Goal: Transaction & Acquisition: Download file/media

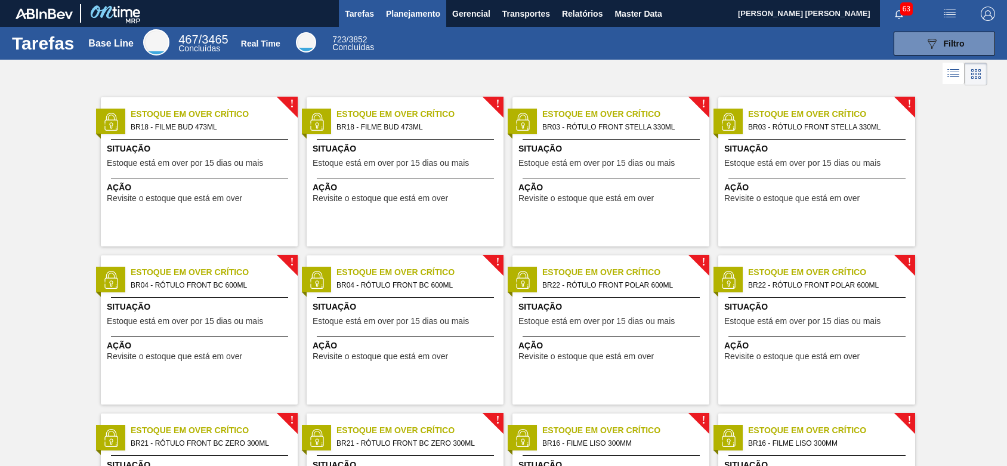
click at [427, 20] on span "Planejamento" at bounding box center [413, 14] width 54 height 14
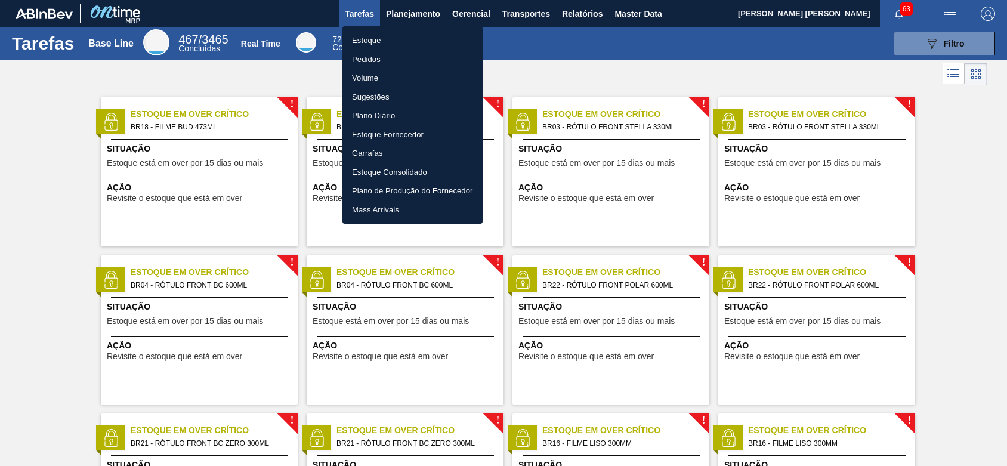
drag, startPoint x: 644, startPoint y: 9, endPoint x: 531, endPoint y: 7, distance: 113.4
click at [644, 9] on div at bounding box center [503, 233] width 1007 height 466
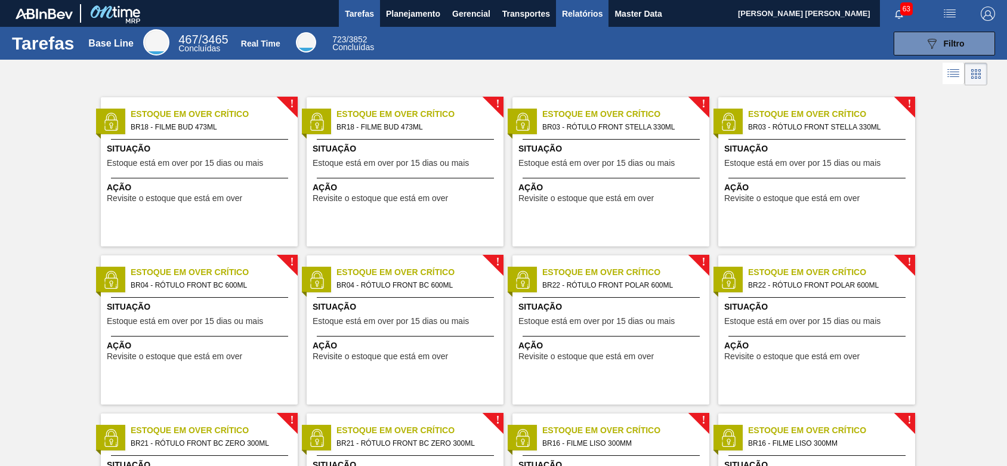
click at [569, 4] on button "Relatórios" at bounding box center [582, 13] width 53 height 27
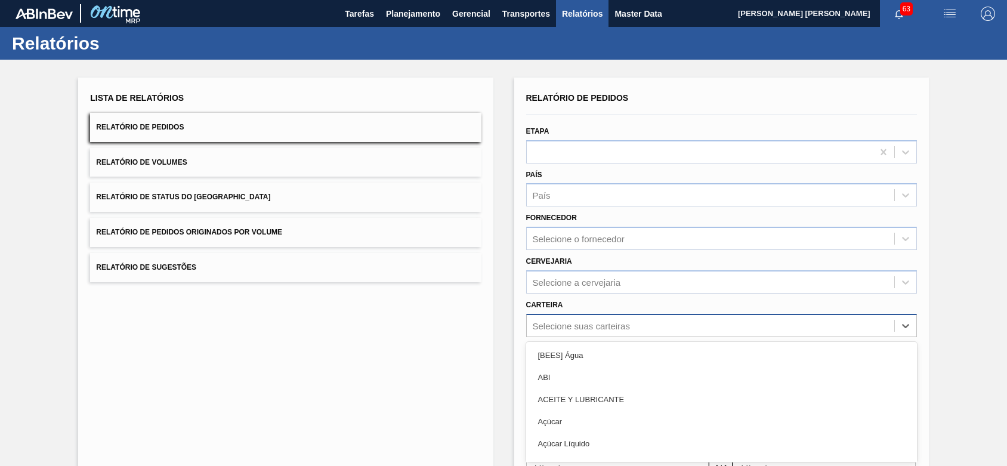
click at [668, 331] on div "option [BEES] Água focused, 1 of 101. 101 results available. Use Up and Down to…" at bounding box center [721, 325] width 391 height 23
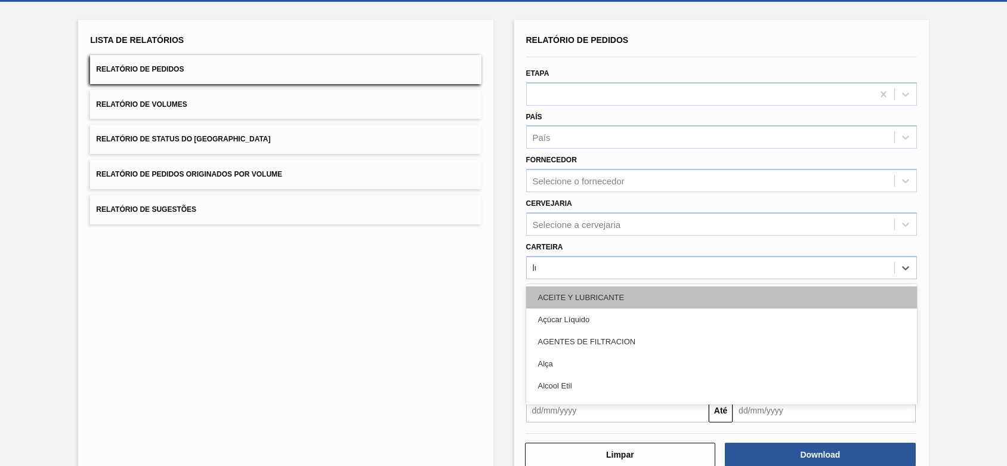
type input "lúpu"
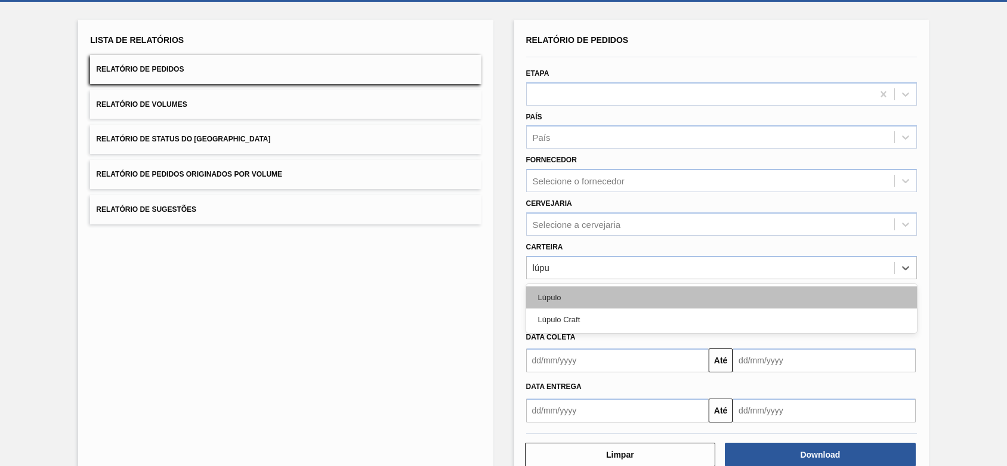
click at [653, 290] on div "Lúpulo" at bounding box center [721, 297] width 391 height 22
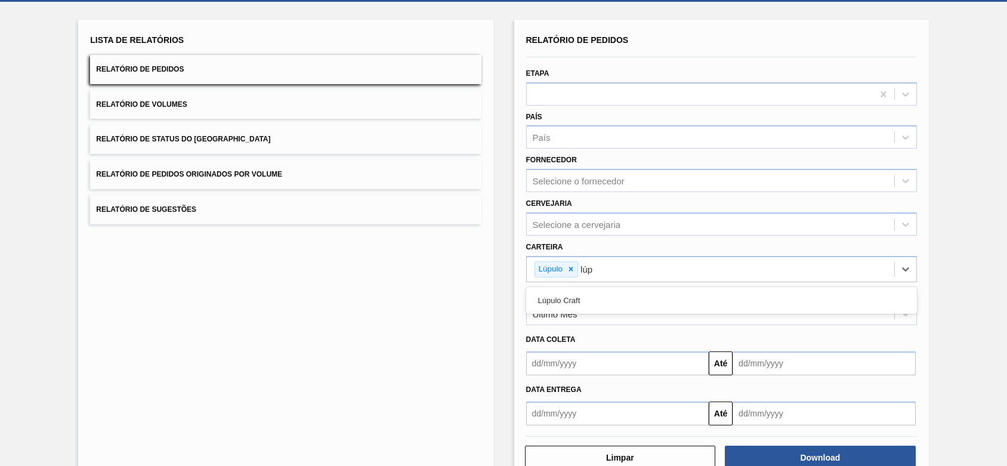
type input "lúpu"
click at [653, 290] on div "Lúpulo Craft" at bounding box center [721, 300] width 391 height 22
drag, startPoint x: 773, startPoint y: 319, endPoint x: 762, endPoint y: 323, distance: 11.9
click at [773, 319] on div "Último Mês" at bounding box center [711, 313] width 368 height 17
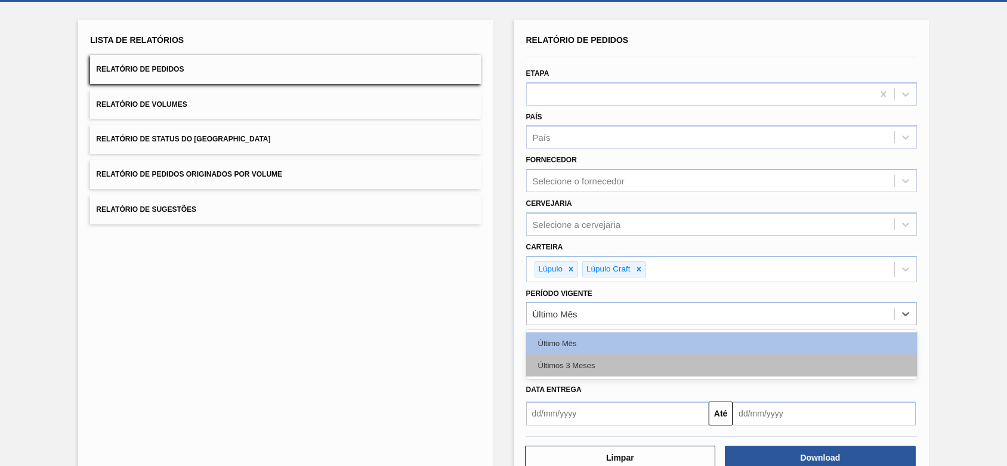
click at [593, 370] on div "Últimos 3 Meses" at bounding box center [721, 365] width 391 height 22
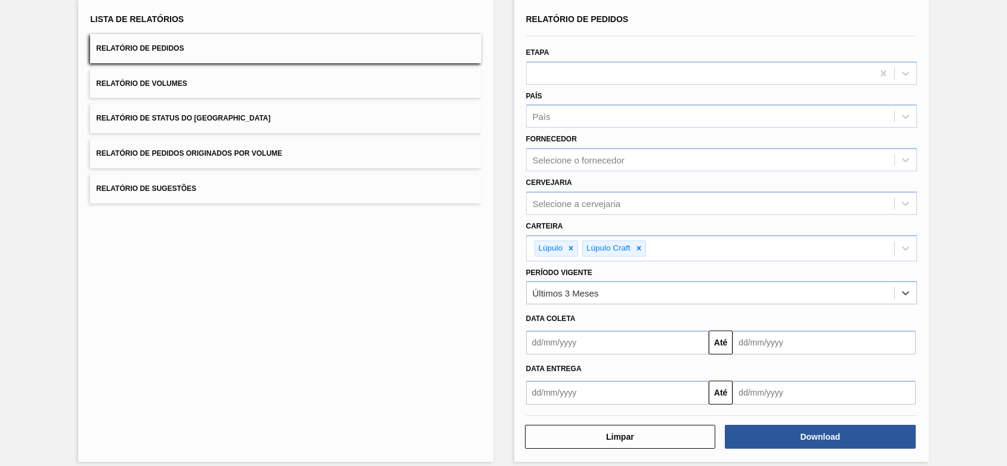
scroll to position [88, 0]
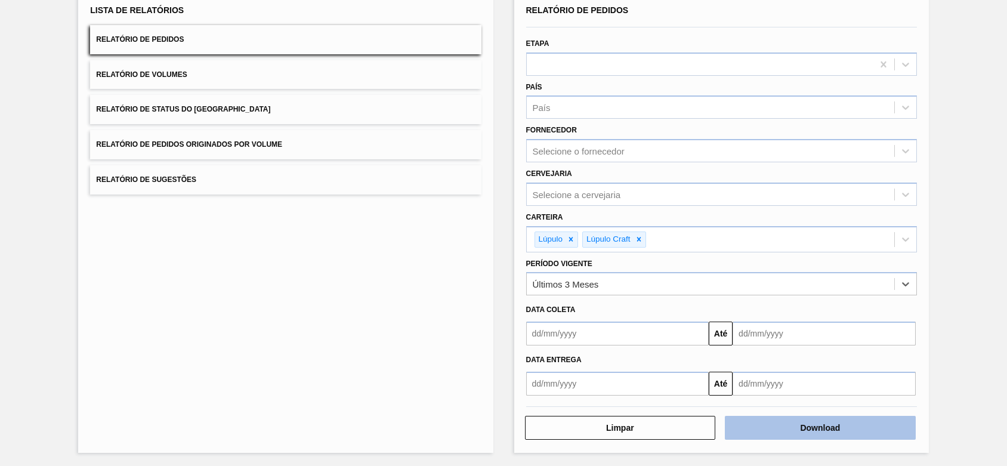
click at [826, 424] on button "Download" at bounding box center [820, 428] width 191 height 24
click at [217, 105] on span "Relatório de Status do [GEOGRAPHIC_DATA]" at bounding box center [183, 109] width 174 height 8
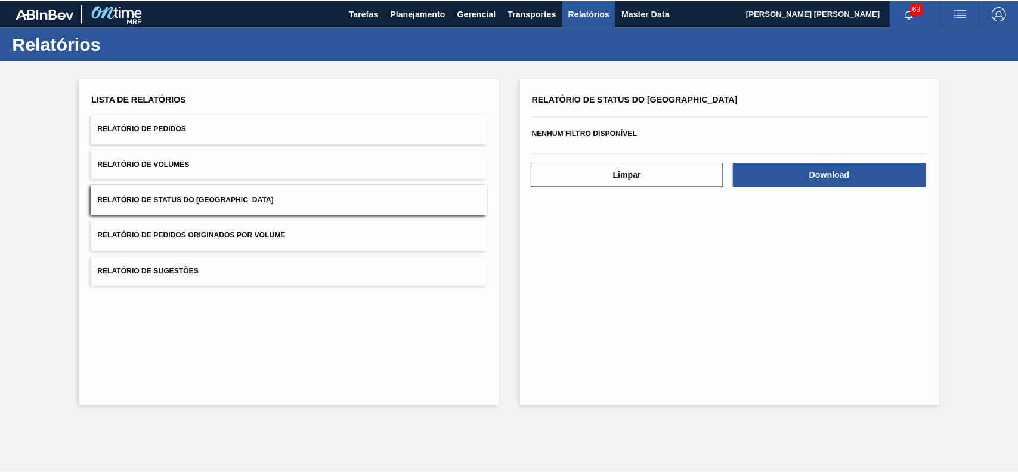
scroll to position [0, 0]
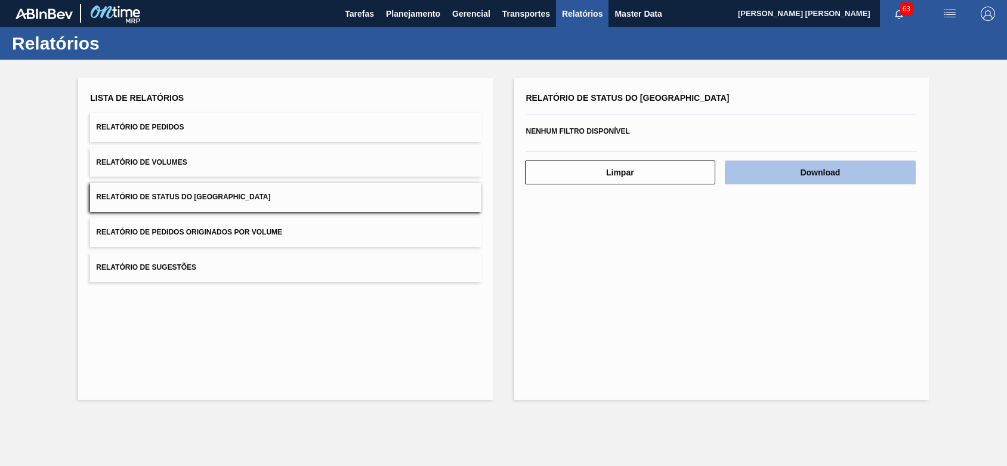
click at [805, 171] on button "Download" at bounding box center [820, 172] width 191 height 24
